Goal: Find specific page/section: Find specific page/section

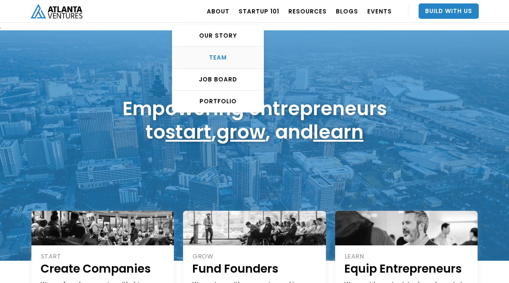
click at [228, 55] on div "TEAM" at bounding box center [218, 58] width 91 height 8
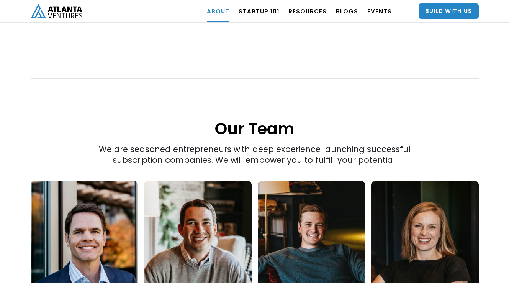
scroll to position [1252, 0]
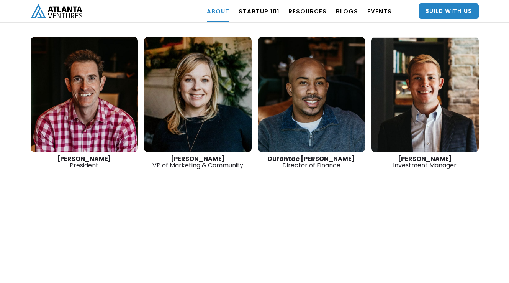
click at [479, 77] on link at bounding box center [425, 94] width 108 height 115
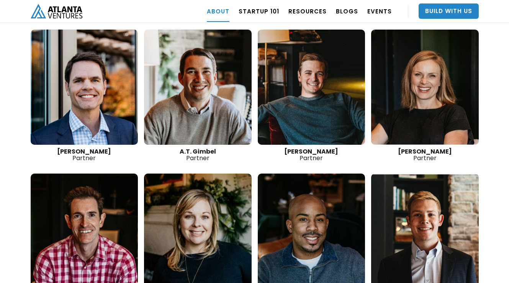
scroll to position [1126, 0]
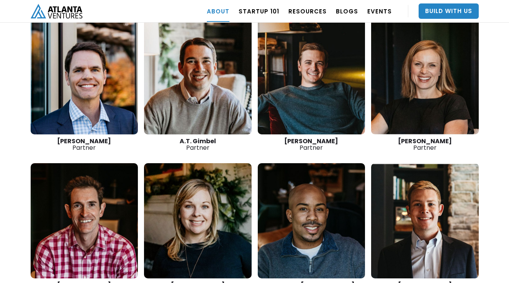
click at [436, 99] on link at bounding box center [425, 76] width 108 height 115
click at [316, 138] on div "Jon Birdsong Partner" at bounding box center [312, 144] width 108 height 13
click at [314, 96] on link at bounding box center [312, 76] width 108 height 115
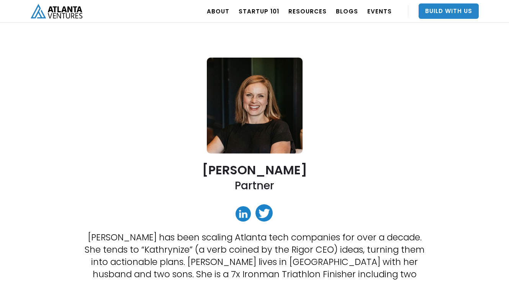
scroll to position [4, 0]
